Goal: Book appointment/travel/reservation

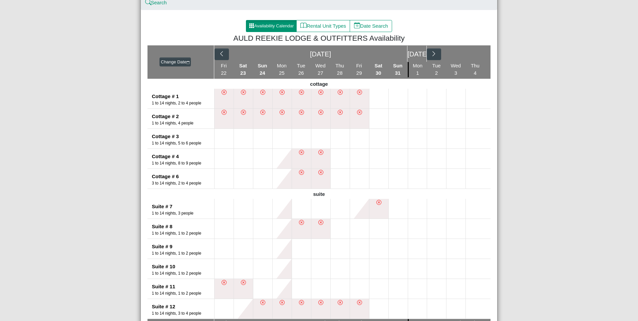
scroll to position [67, 0]
click at [433, 52] on icon "chevron right" at bounding box center [433, 53] width 6 height 6
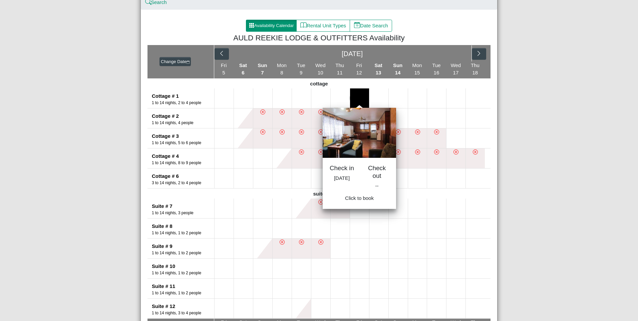
click at [361, 94] on button at bounding box center [359, 98] width 19 height 20
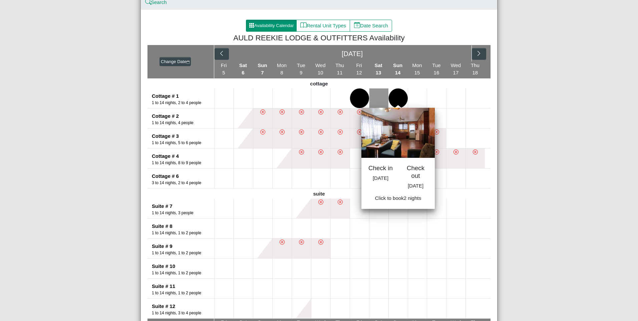
click at [393, 94] on button at bounding box center [397, 98] width 19 height 20
click at [404, 203] on span "Book 2 night s" at bounding box center [398, 200] width 30 height 6
select select "*"
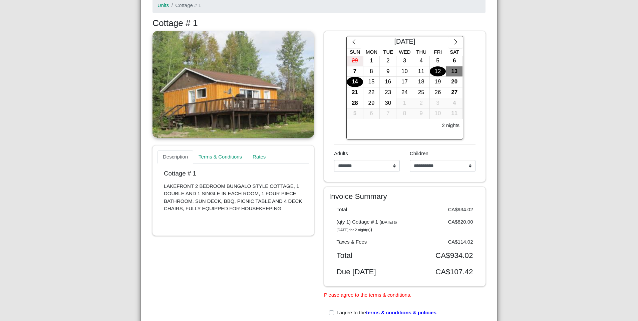
scroll to position [33, 0]
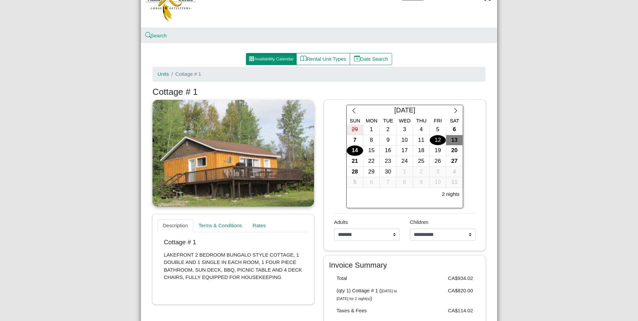
click at [237, 189] on link at bounding box center [232, 153] width 161 height 107
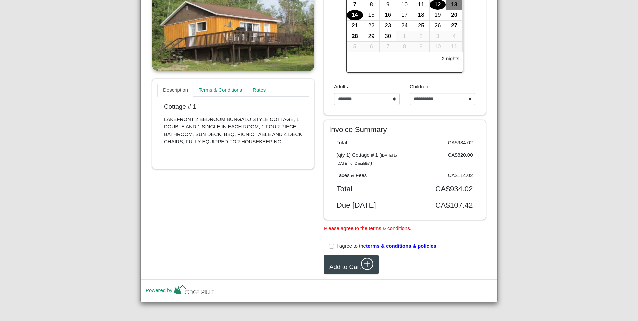
scroll to position [42, 0]
